Goal: Navigation & Orientation: Understand site structure

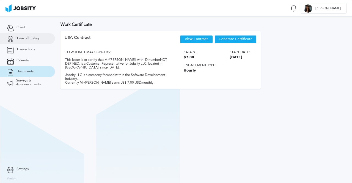
click at [26, 40] on span "Time off history" at bounding box center [27, 39] width 23 height 4
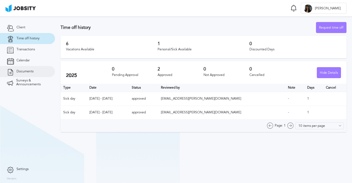
click at [21, 72] on span "Documents" at bounding box center [24, 72] width 17 height 4
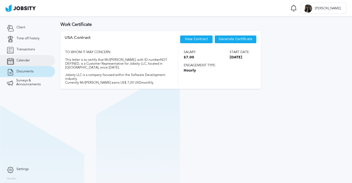
click at [25, 60] on span "Calendar" at bounding box center [22, 61] width 13 height 4
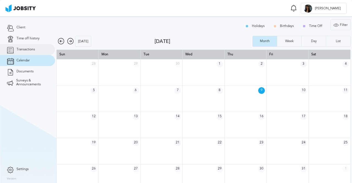
click at [31, 49] on span "Transactions" at bounding box center [25, 50] width 18 height 4
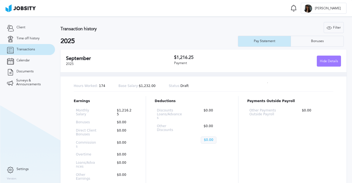
click at [31, 49] on span "Transactions" at bounding box center [25, 50] width 18 height 4
click at [31, 42] on link "Time off history" at bounding box center [27, 38] width 55 height 11
